Goal: Find specific page/section: Find specific page/section

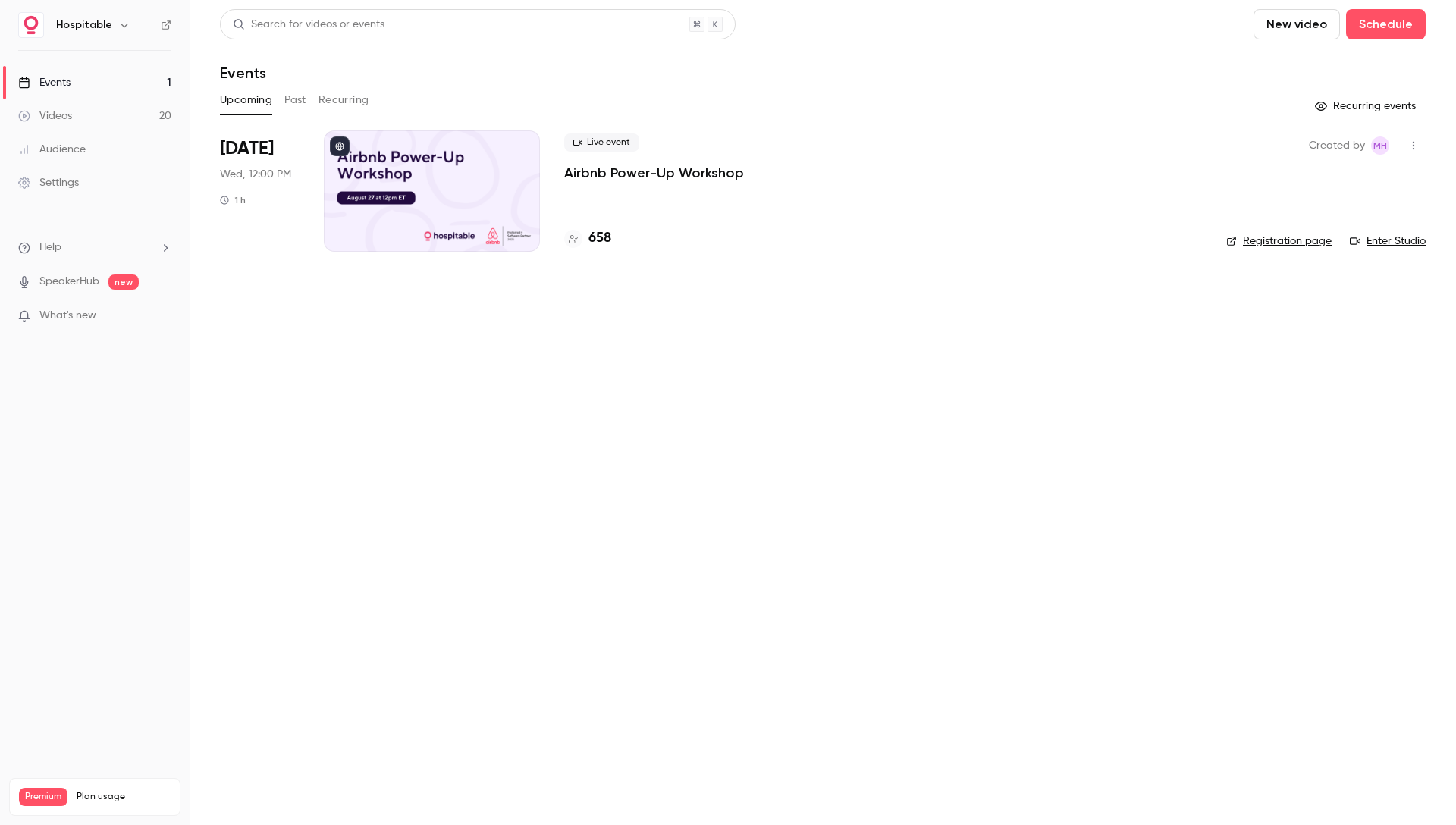
click at [1257, 239] on link "Registration page" at bounding box center [1278, 242] width 105 height 15
click at [601, 240] on h4 "658" at bounding box center [600, 238] width 23 height 21
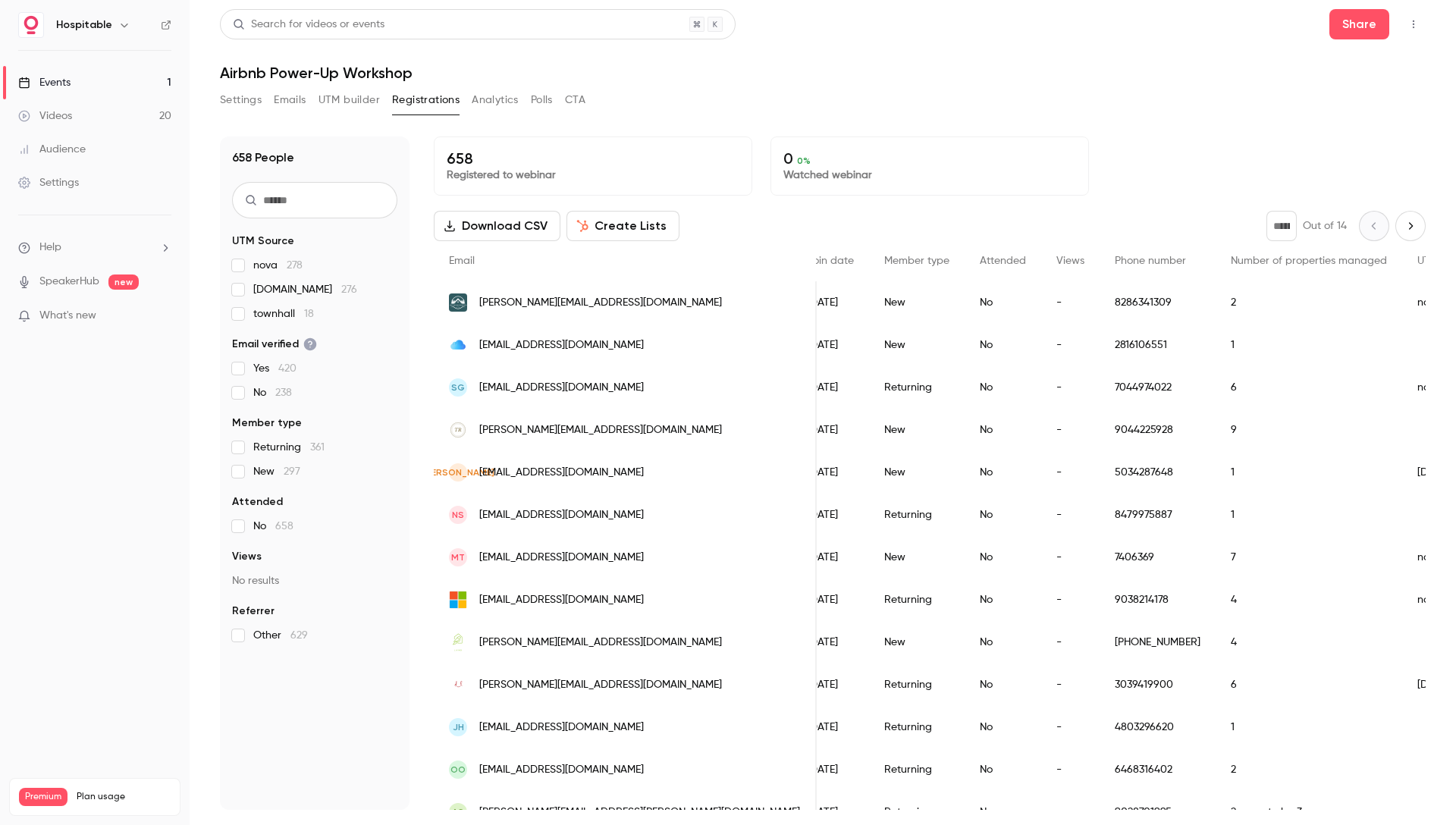
scroll to position [0, 248]
